Goal: Information Seeking & Learning: Learn about a topic

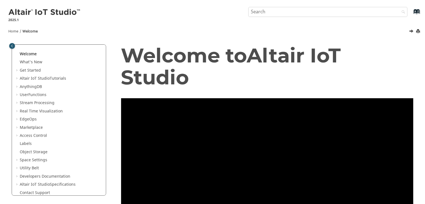
click at [301, 11] on input "Search query" at bounding box center [327, 12] width 159 height 10
type input "ㄇ"
type input "anythingdb"
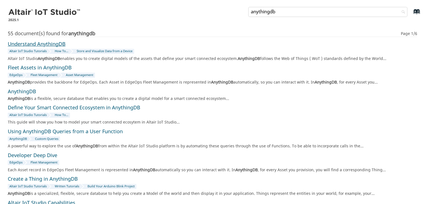
click at [61, 44] on link "Understand AnythingDB" at bounding box center [37, 45] width 58 height 8
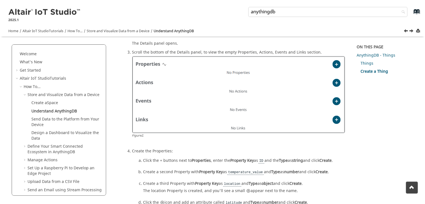
scroll to position [475, 0]
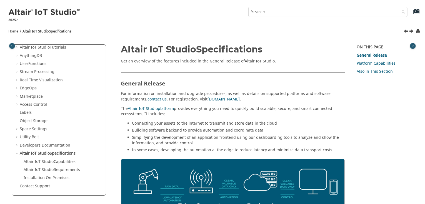
drag, startPoint x: 273, startPoint y: 13, endPoint x: 248, endPoint y: 13, distance: 25.3
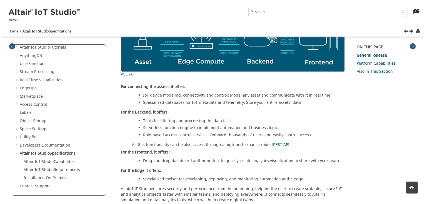
click at [132, 134] on dl "For connecting the assets, it offers: IoT device modeling, connectivity and con…" at bounding box center [233, 133] width 224 height 99
click at [125, 148] on dl "For connecting the assets, it offers: IoT device modeling, connectivity and con…" at bounding box center [233, 133] width 224 height 99
click at [148, 148] on dl "For connecting the assets, it offers: IoT device modeling, connectivity and con…" at bounding box center [233, 133] width 224 height 99
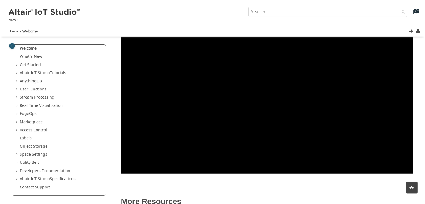
scroll to position [8, 0]
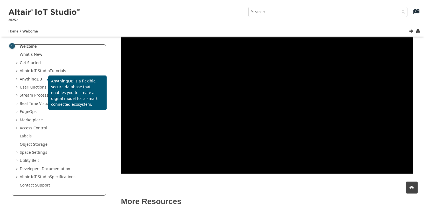
click at [29, 80] on link "AnythingDB" at bounding box center [31, 79] width 22 height 6
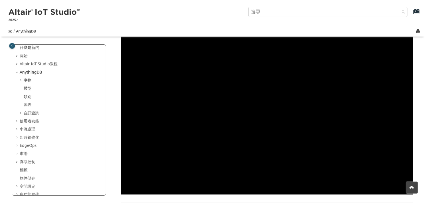
scroll to position [22, 0]
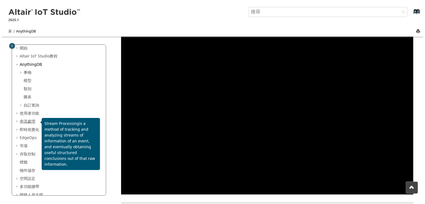
click at [30, 119] on font "串流處理" at bounding box center [28, 122] width 16 height 6
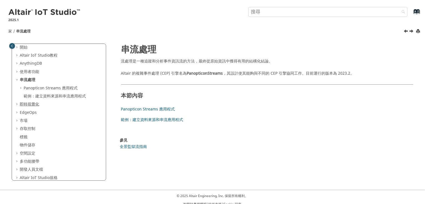
scroll to position [38, 0]
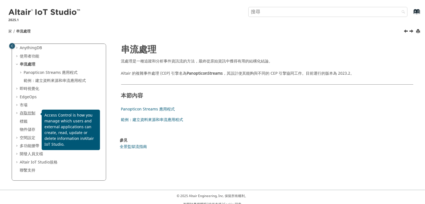
click at [33, 116] on font "存取控制" at bounding box center [28, 113] width 16 height 6
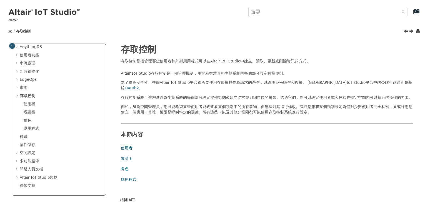
scroll to position [39, 0]
click at [31, 143] on font "物件儲存" at bounding box center [28, 145] width 16 height 6
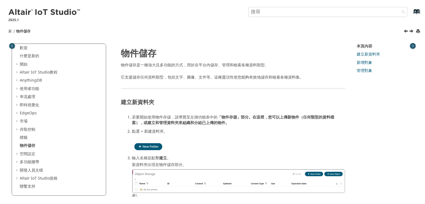
scroll to position [7, 0]
click at [31, 153] on font "空間設定" at bounding box center [28, 153] width 16 height 6
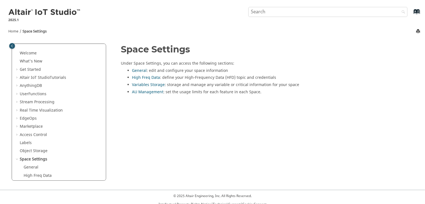
scroll to position [44, 0]
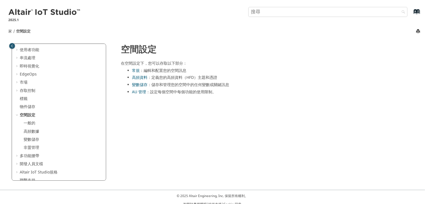
drag, startPoint x: 111, startPoint y: 18, endPoint x: 338, endPoint y: 29, distance: 227.6
click at [336, 32] on nav "家 空間設定" at bounding box center [212, 30] width 425 height 13
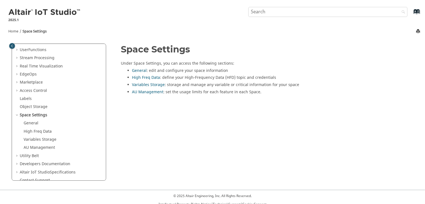
click at [99, 141] on div "Variables Storage" at bounding box center [60, 140] width 83 height 6
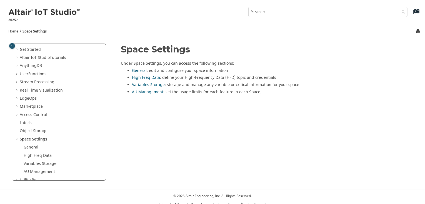
scroll to position [0, 0]
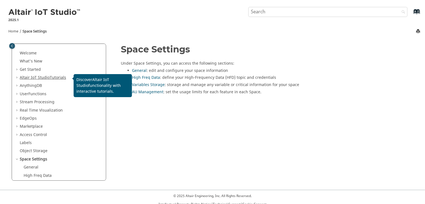
click at [43, 77] on span "Altair IoT Studio" at bounding box center [35, 78] width 30 height 6
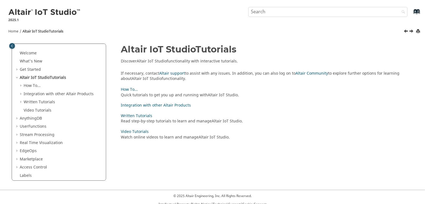
click at [34, 122] on ul "Welcome What's New View new features for Altair IoT Studio 's latest release. G…" at bounding box center [58, 139] width 87 height 177
click at [34, 119] on link "AnythingDB" at bounding box center [31, 119] width 22 height 6
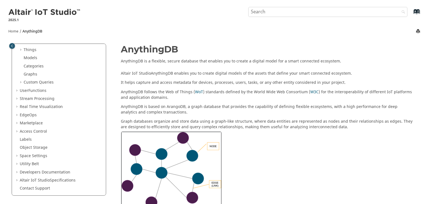
scroll to position [44, 0]
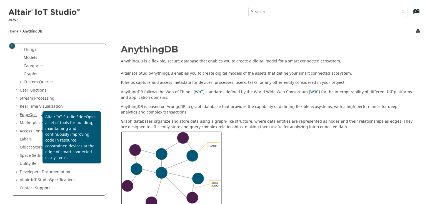
click at [30, 114] on span "EdgeOps" at bounding box center [28, 115] width 17 height 6
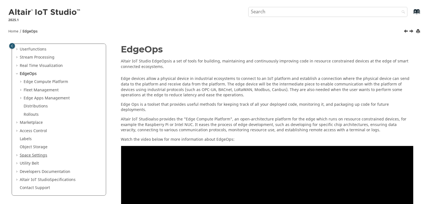
scroll to position [48, 0]
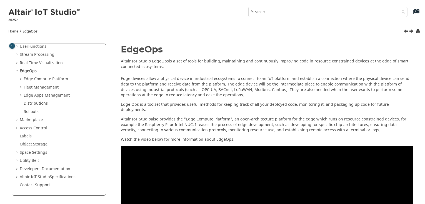
click at [39, 146] on link "Object Storage" at bounding box center [34, 144] width 28 height 6
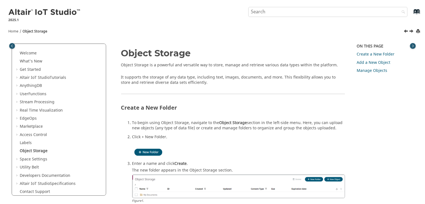
drag, startPoint x: 132, startPoint y: 51, endPoint x: 153, endPoint y: 48, distance: 21.7
click at [132, 51] on h1 "Object Storage" at bounding box center [233, 53] width 224 height 10
